Goal: Information Seeking & Learning: Compare options

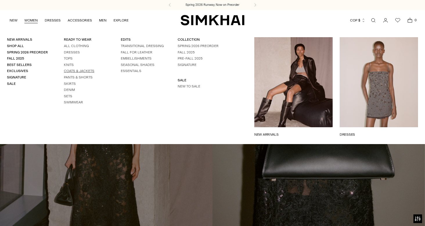
click at [70, 72] on link "Coats & Jackets" at bounding box center [79, 71] width 30 height 4
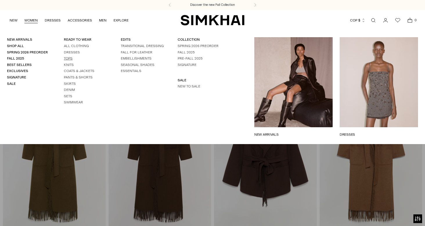
click at [68, 60] on link "Tops" at bounding box center [68, 58] width 9 height 4
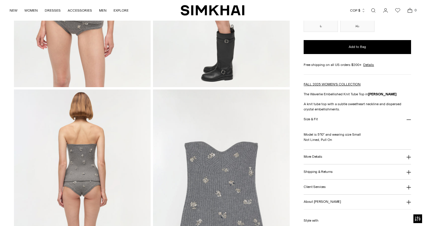
scroll to position [387, 0]
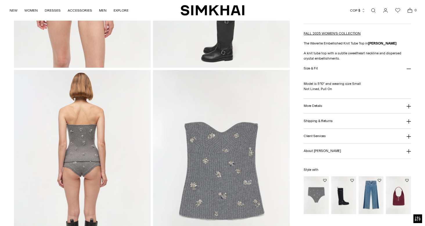
click at [321, 108] on h3 "More Details" at bounding box center [313, 106] width 18 height 4
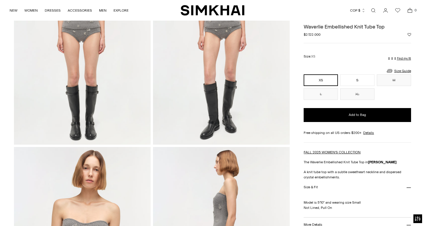
scroll to position [0, 0]
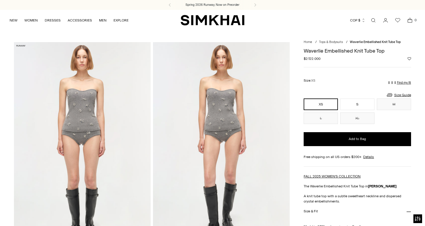
click at [357, 23] on button "COP $" at bounding box center [357, 20] width 15 height 13
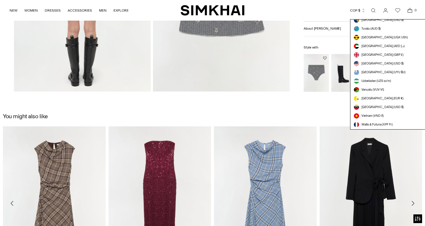
scroll to position [1619, 0]
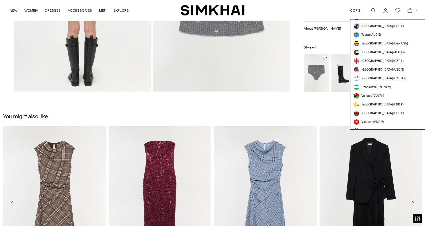
click at [372, 68] on span "[GEOGRAPHIC_DATA] (USD $)" at bounding box center [382, 69] width 42 height 5
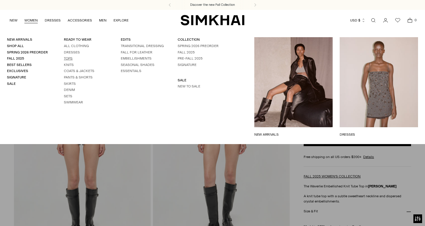
click at [68, 59] on link "Tops" at bounding box center [68, 58] width 9 height 4
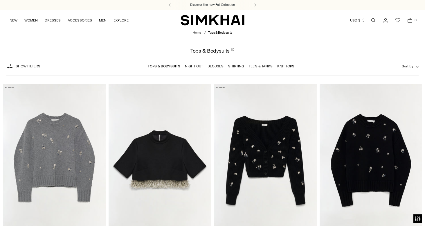
scroll to position [347, 0]
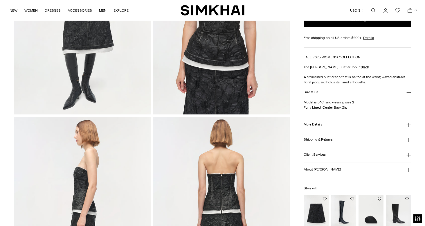
scroll to position [159, 0]
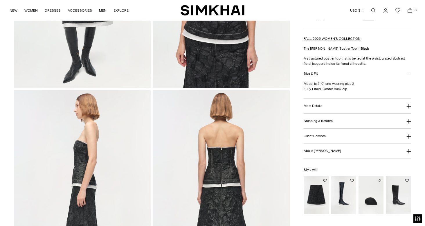
click at [313, 107] on h3 "More Details" at bounding box center [313, 106] width 18 height 4
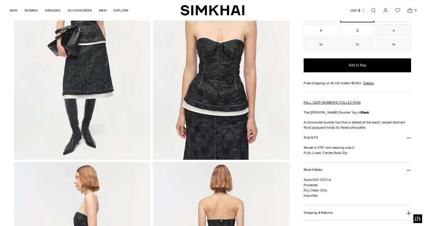
scroll to position [89, 0]
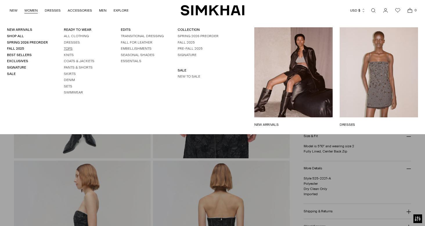
click at [69, 50] on link "Tops" at bounding box center [68, 48] width 9 height 4
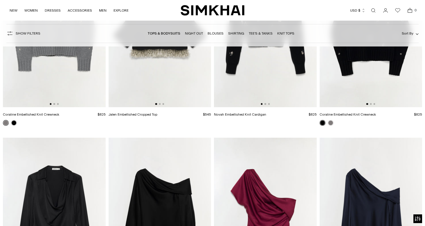
scroll to position [487, 0]
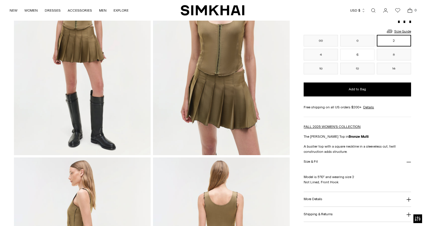
scroll to position [143, 0]
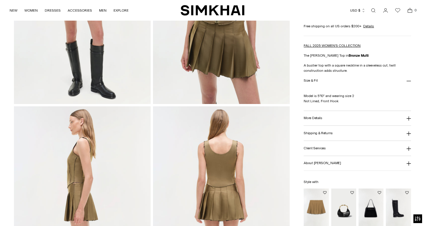
click at [310, 122] on button "More Details" at bounding box center [357, 118] width 107 height 15
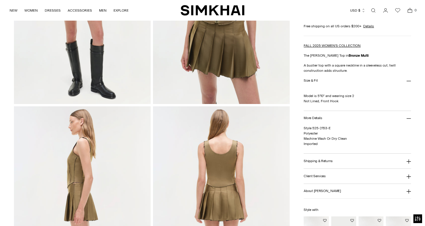
scroll to position [0, 0]
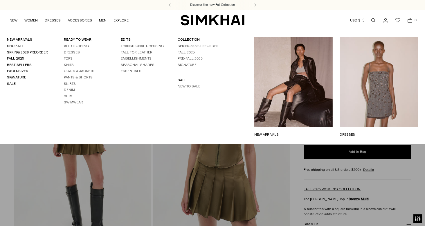
click at [71, 59] on link "Tops" at bounding box center [68, 58] width 9 height 4
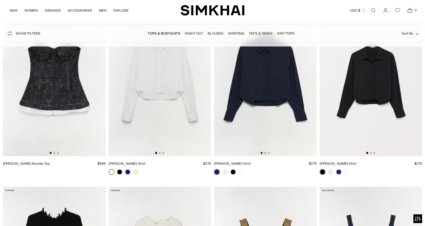
scroll to position [1343, 0]
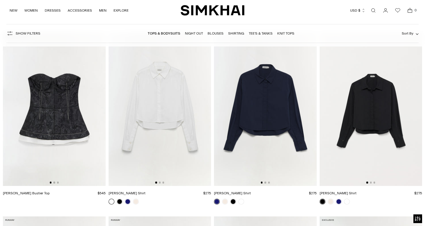
click at [144, 133] on img at bounding box center [160, 109] width 103 height 154
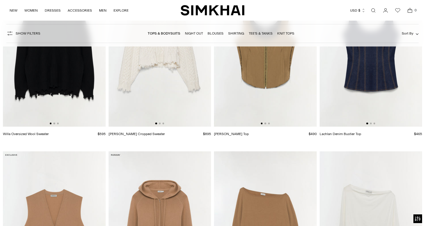
scroll to position [1524, 0]
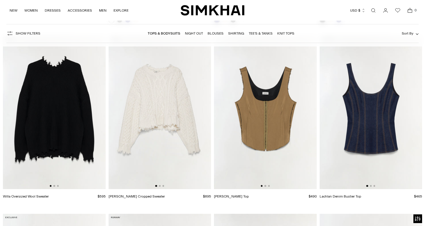
click at [167, 129] on img at bounding box center [160, 112] width 103 height 154
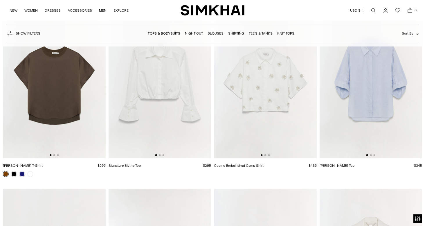
scroll to position [2980, 0]
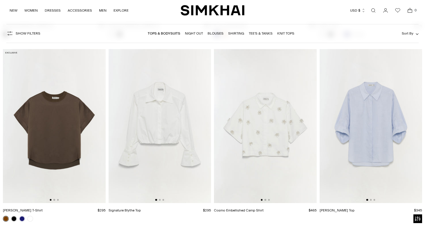
click at [177, 150] on img at bounding box center [160, 126] width 103 height 154
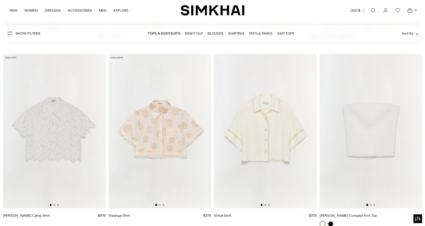
scroll to position [3343, 0]
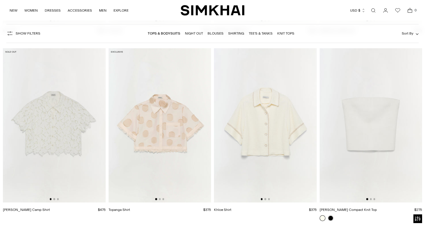
click at [53, 143] on img at bounding box center [54, 125] width 103 height 154
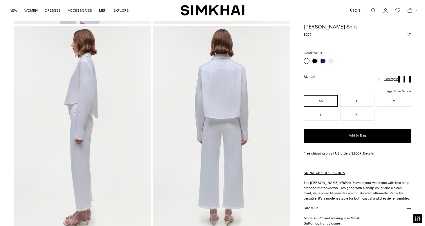
scroll to position [150, 0]
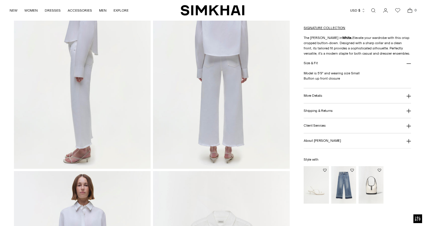
scroll to position [322, 0]
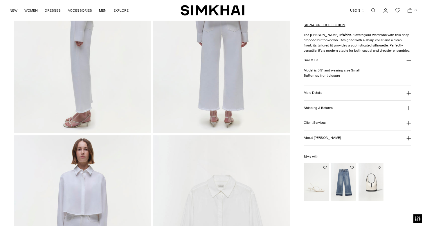
click at [319, 95] on h3 "More Details" at bounding box center [313, 93] width 18 height 4
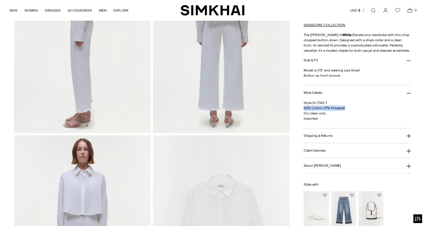
drag, startPoint x: 304, startPoint y: 121, endPoint x: 347, endPoint y: 121, distance: 43.8
click at [347, 121] on p "Style SI-2143-T 63% Cotton 37% Polyester Dry clean only Imported" at bounding box center [357, 110] width 107 height 21
copy span "63% Cotton 37% Polyester"
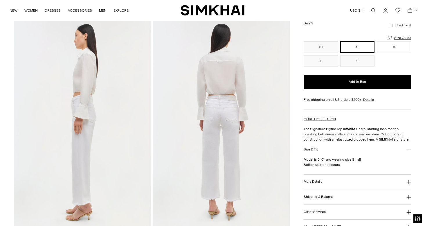
scroll to position [79, 0]
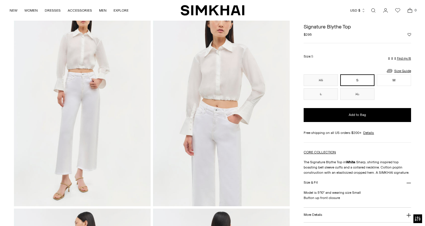
scroll to position [38, 0]
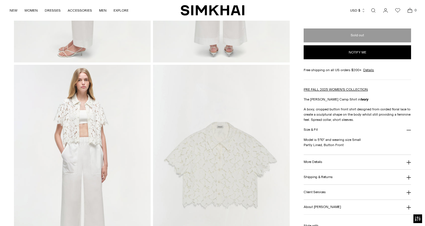
scroll to position [393, 0]
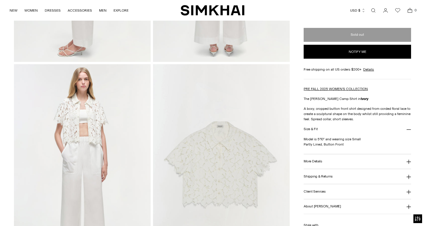
click at [318, 162] on h3 "More Details" at bounding box center [313, 161] width 18 height 4
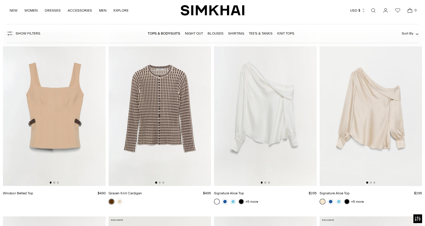
scroll to position [1893, 0]
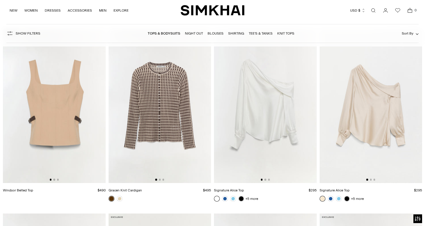
click at [276, 153] on img at bounding box center [265, 106] width 103 height 154
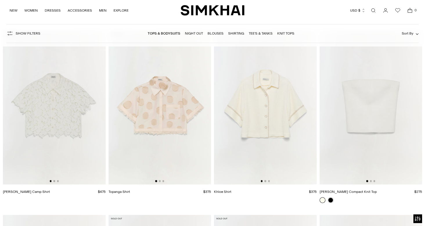
scroll to position [3367, 0]
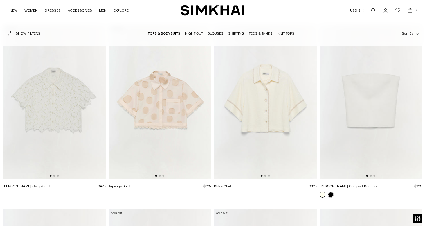
click at [97, 117] on img at bounding box center [54, 102] width 103 height 154
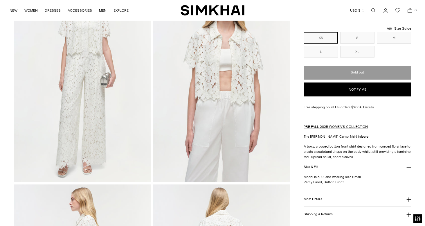
scroll to position [70, 0]
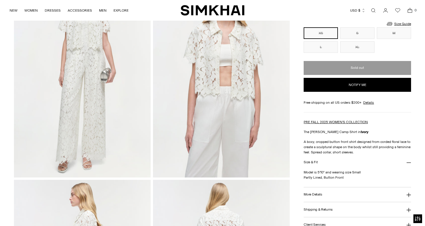
click at [321, 195] on h3 "More Details" at bounding box center [313, 194] width 18 height 4
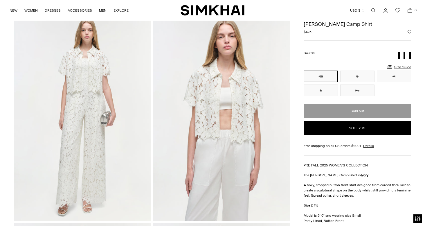
scroll to position [0, 0]
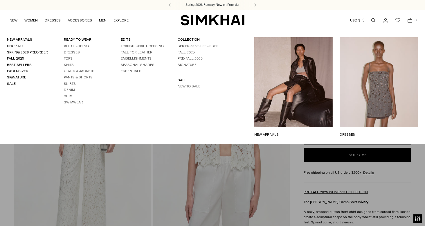
click at [70, 77] on link "Pants & Shorts" at bounding box center [78, 77] width 29 height 4
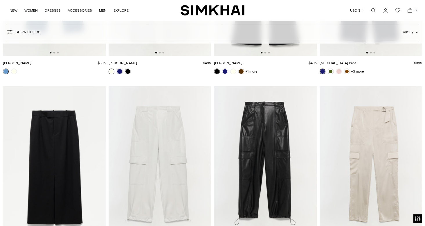
scroll to position [1681, 0]
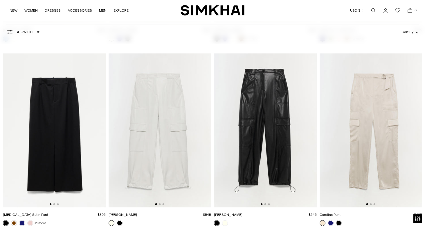
click at [280, 153] on img at bounding box center [265, 130] width 103 height 154
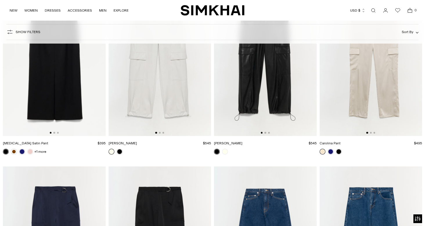
scroll to position [1721, 0]
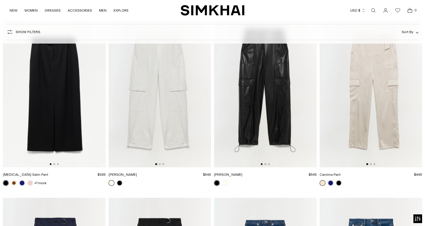
click at [153, 137] on img at bounding box center [160, 90] width 103 height 154
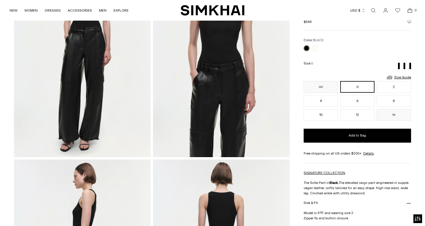
scroll to position [123, 0]
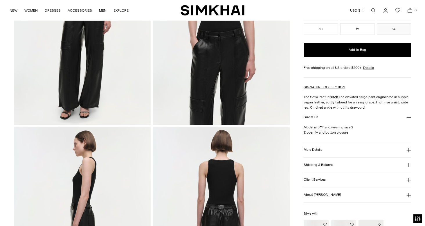
click at [322, 157] on button "More Details" at bounding box center [357, 149] width 107 height 15
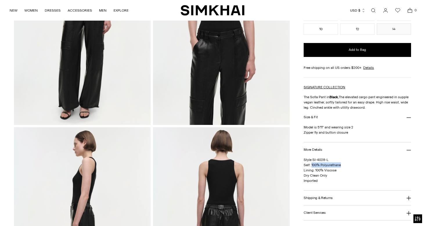
drag, startPoint x: 311, startPoint y: 179, endPoint x: 346, endPoint y: 179, distance: 34.8
click at [346, 179] on p "Style SI-4028-L Self: 100% Polyurethane Lining: 100% Viscose Dry Clean Only Imp…" at bounding box center [357, 170] width 107 height 26
copy span "100% Polyurethane"
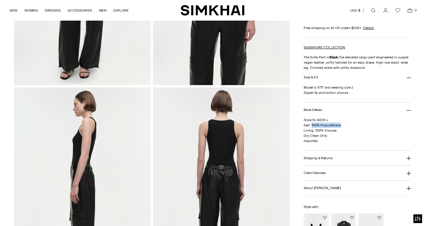
scroll to position [178, 0]
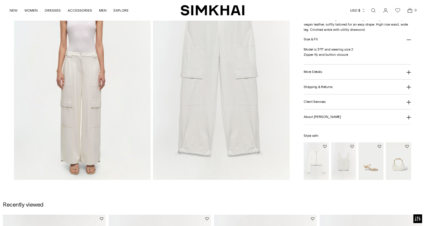
scroll to position [494, 0]
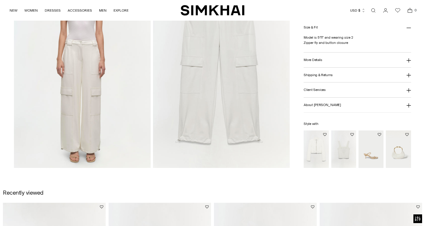
click at [315, 61] on h3 "More Details" at bounding box center [313, 60] width 18 height 4
drag, startPoint x: 311, startPoint y: 43, endPoint x: 356, endPoint y: 44, distance: 45.0
click at [356, 44] on p "Style SI-4028-L Self: 100% Polyurethane Lining: 100% Viscose Dry Clean Only Imp…" at bounding box center [357, 47] width 107 height 26
copy span "100% Polyurethane"
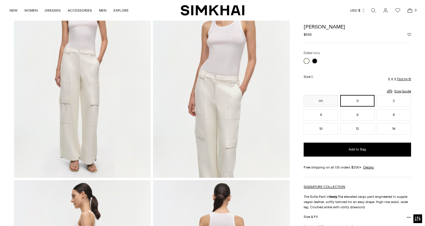
scroll to position [0, 0]
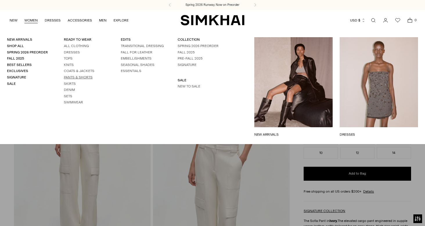
click at [71, 76] on link "Pants & Shorts" at bounding box center [78, 77] width 29 height 4
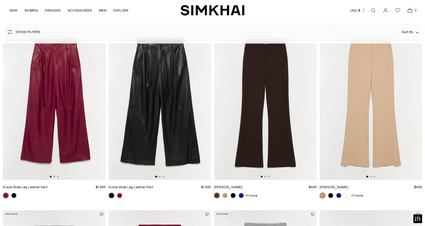
scroll to position [59, 0]
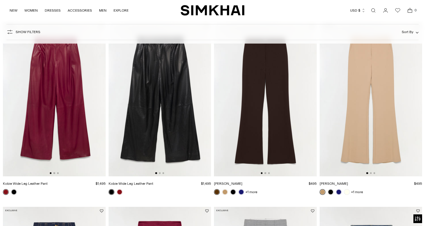
click at [247, 129] on img at bounding box center [265, 99] width 103 height 154
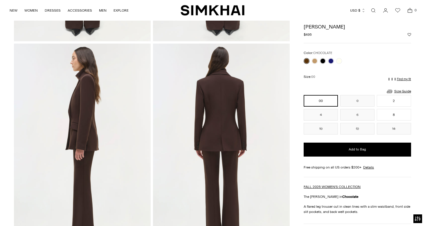
scroll to position [343, 0]
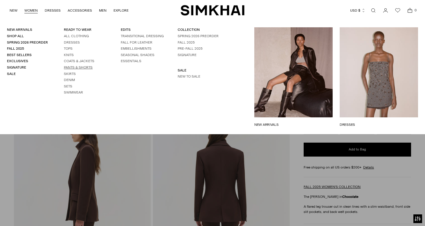
click at [72, 67] on link "Pants & Shorts" at bounding box center [78, 67] width 29 height 4
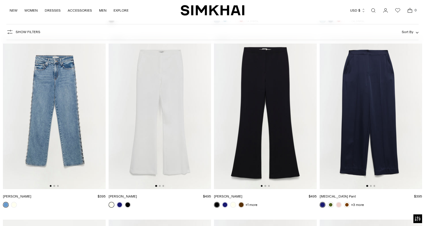
scroll to position [1469, 0]
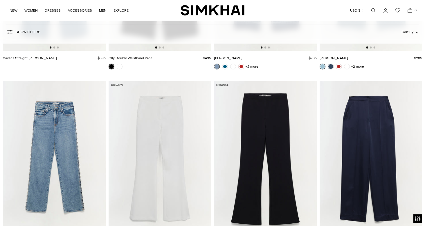
click at [165, 161] on img at bounding box center [160, 158] width 103 height 154
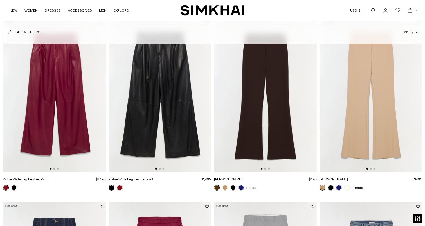
scroll to position [63, 0]
click at [255, 143] on img at bounding box center [265, 95] width 103 height 154
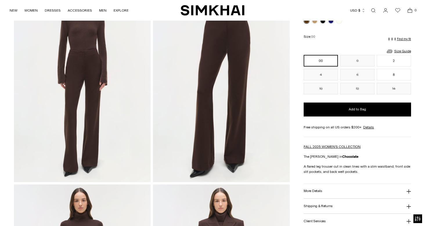
scroll to position [92, 0]
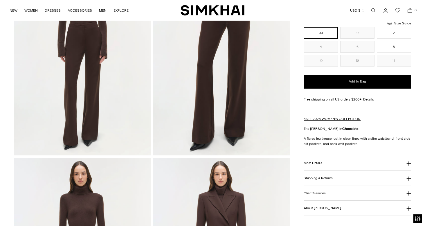
click at [319, 165] on h3 "More Details" at bounding box center [313, 163] width 18 height 4
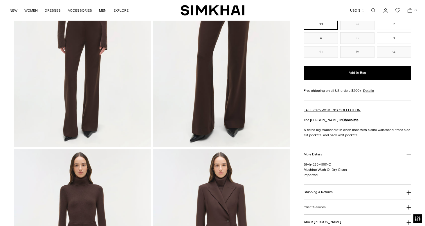
scroll to position [106, 0]
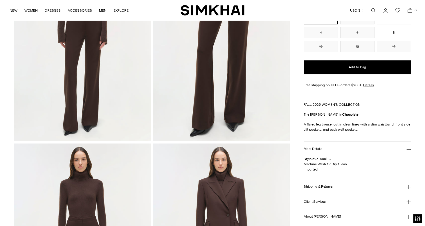
click at [316, 194] on button "Shipping & Returns" at bounding box center [357, 186] width 107 height 15
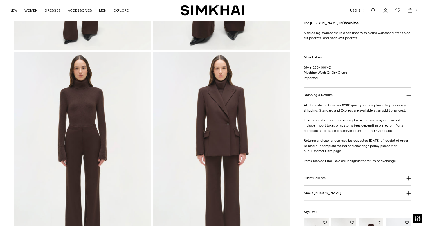
scroll to position [198, 0]
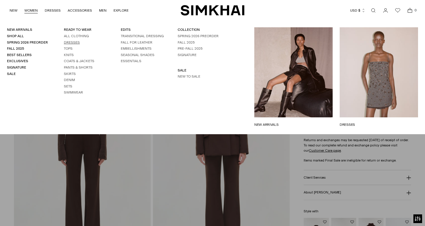
click at [72, 41] on link "Dresses" at bounding box center [72, 42] width 16 height 4
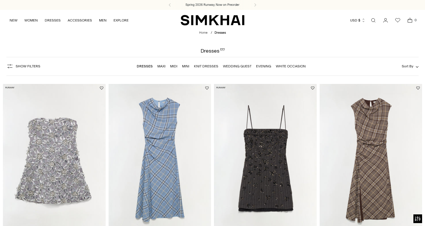
click at [282, 169] on img at bounding box center [265, 161] width 103 height 154
click at [237, 160] on img at bounding box center [265, 161] width 103 height 154
click at [161, 66] on link "Maxi" at bounding box center [161, 66] width 8 height 4
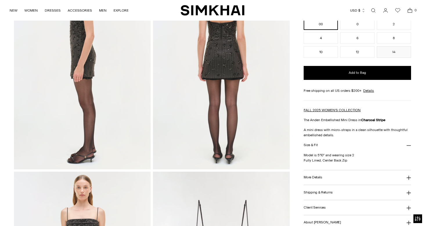
scroll to position [299, 0]
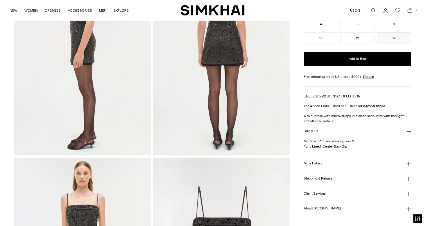
click at [316, 165] on h3 "More Details" at bounding box center [313, 163] width 18 height 4
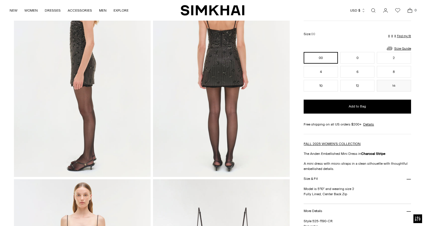
scroll to position [348, 0]
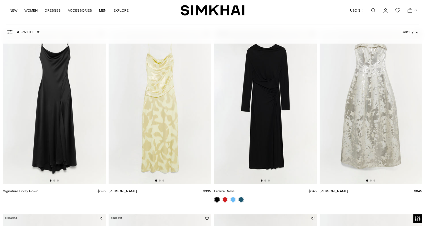
scroll to position [0, 0]
click at [78, 126] on img at bounding box center [54, 107] width 103 height 154
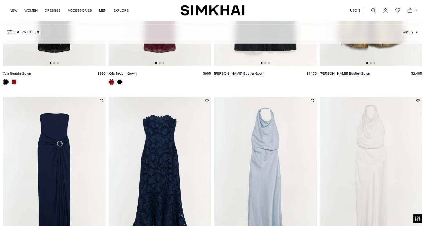
scroll to position [0, 0]
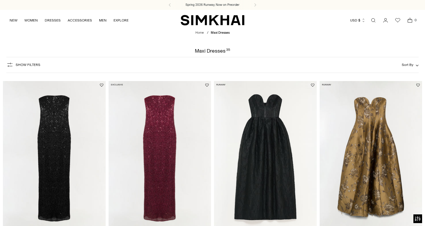
click at [27, 67] on span "Show Filters" at bounding box center [28, 65] width 25 height 4
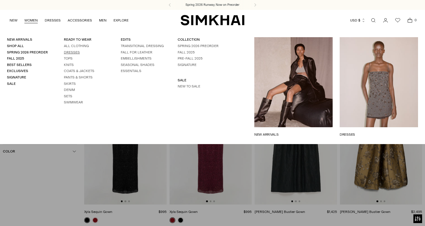
click at [68, 51] on link "Dresses" at bounding box center [72, 52] width 16 height 4
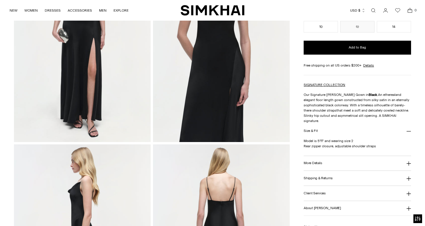
scroll to position [165, 0]
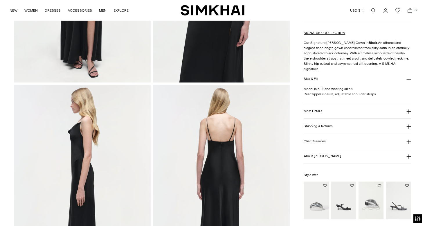
click at [320, 104] on button "More Details" at bounding box center [357, 111] width 107 height 15
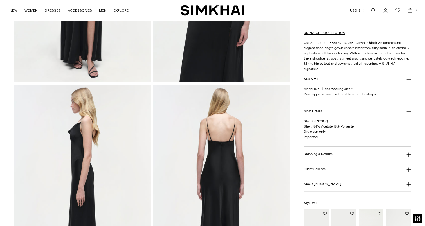
drag, startPoint x: 313, startPoint y: 121, endPoint x: 366, endPoint y: 121, distance: 52.8
click at [366, 121] on p "Style SI-1070-Q Shell: 84% Acetate 16% Polyester Dry clean only Imported" at bounding box center [357, 128] width 107 height 21
copy span "84% Acetate 16% Polyester"
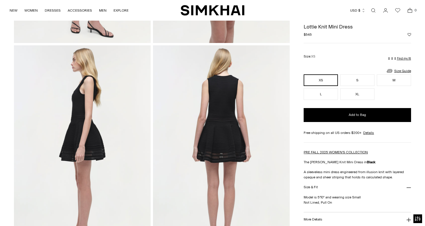
scroll to position [195, 0]
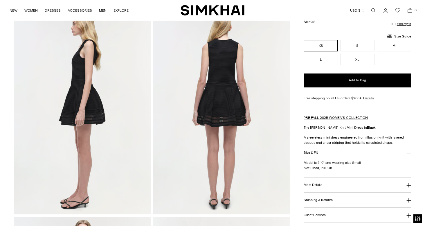
scroll to position [268, 0]
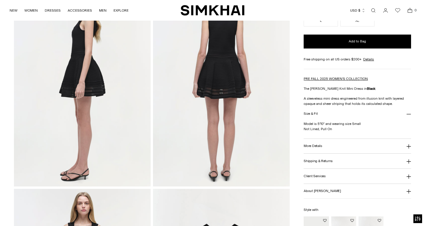
click at [316, 154] on button "More Details" at bounding box center [357, 146] width 107 height 15
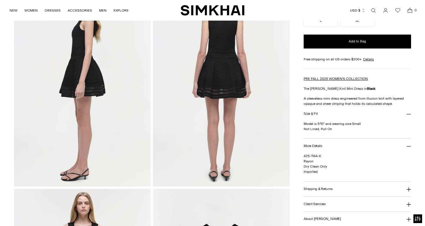
click at [314, 196] on button "Shipping & Returns" at bounding box center [357, 188] width 107 height 15
